Goal: Book appointment/travel/reservation

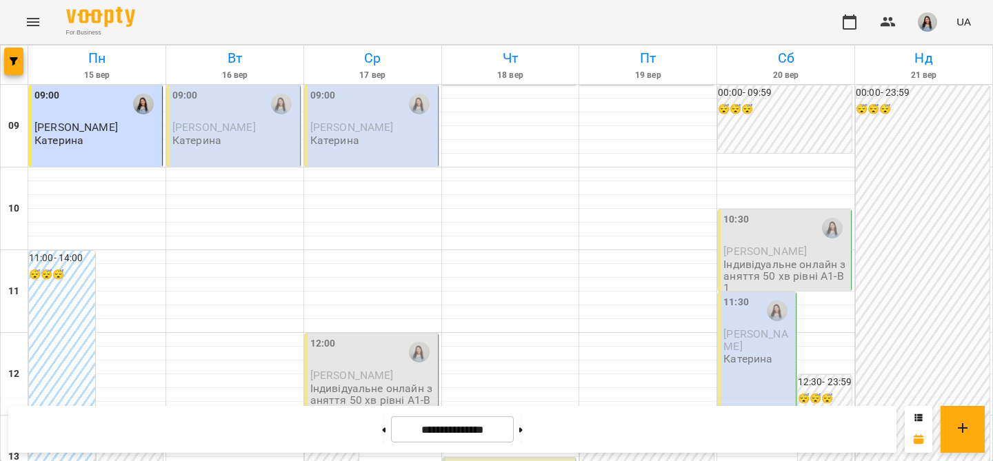
scroll to position [797, 0]
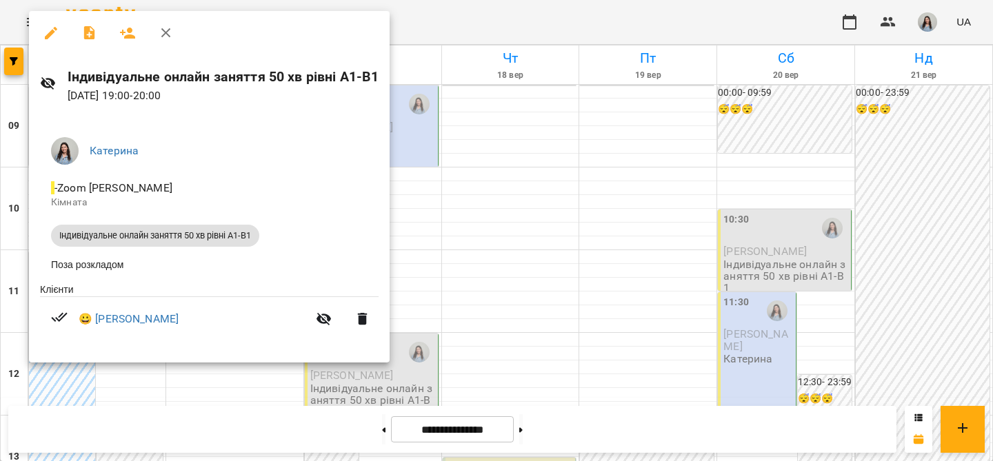
click at [460, 174] on div at bounding box center [496, 230] width 993 height 461
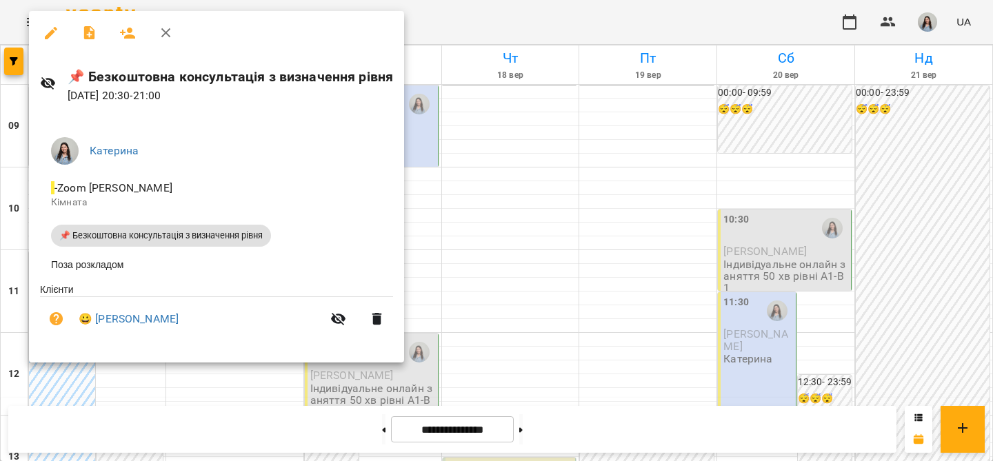
click at [436, 242] on div at bounding box center [496, 230] width 993 height 461
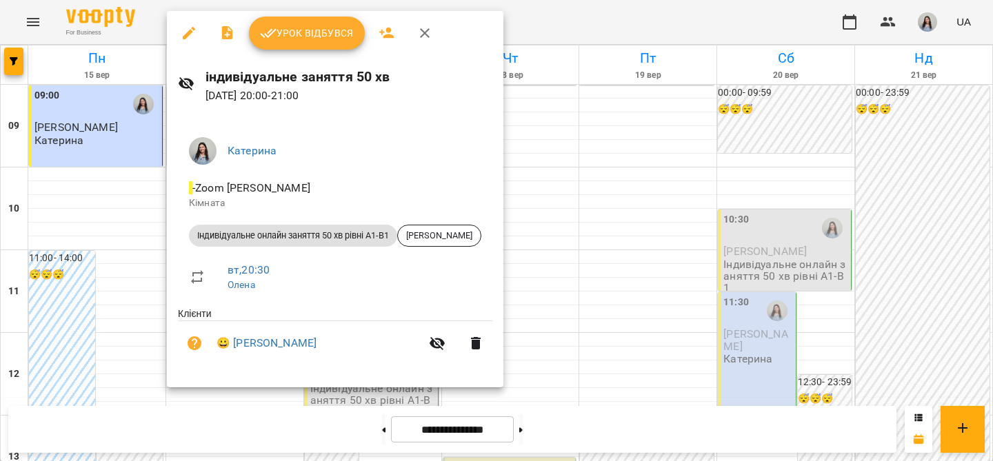
click at [118, 253] on div at bounding box center [496, 230] width 993 height 461
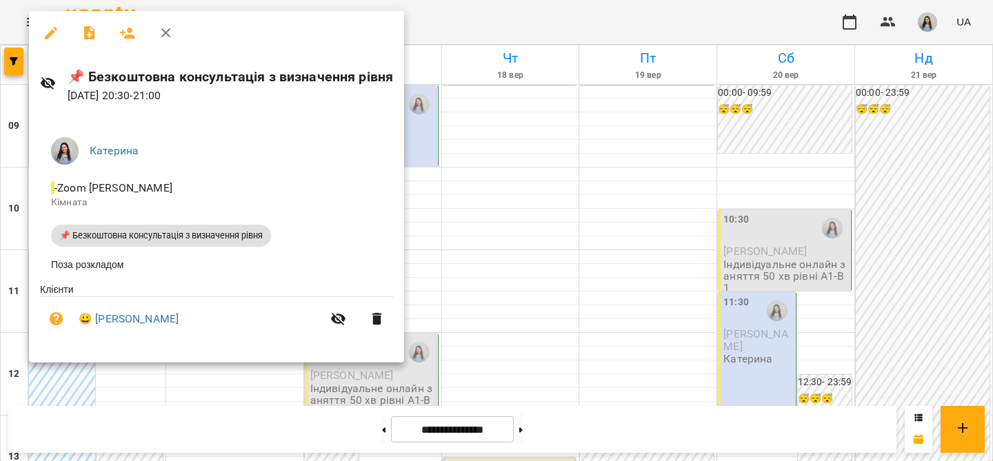
click at [121, 375] on div at bounding box center [496, 230] width 993 height 461
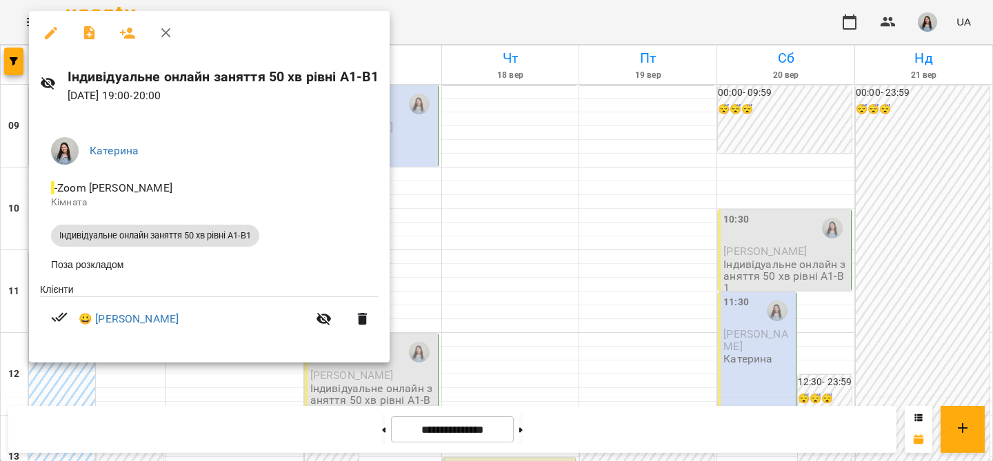
click at [409, 179] on div at bounding box center [496, 230] width 993 height 461
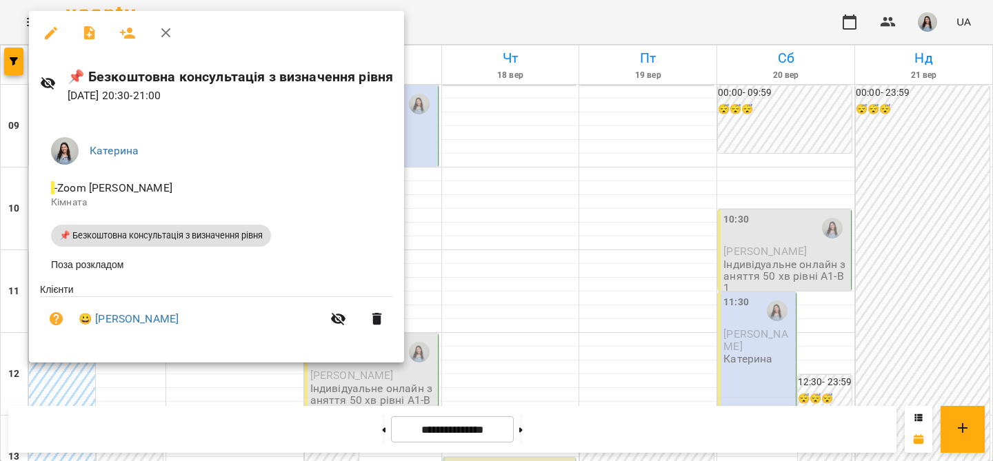
click at [483, 32] on div at bounding box center [496, 230] width 993 height 461
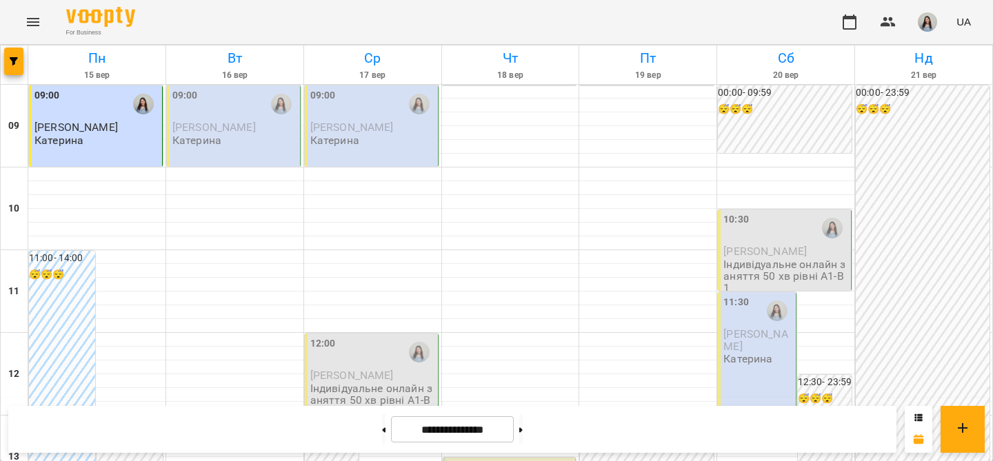
scroll to position [0, 0]
